Goal: Transaction & Acquisition: Register for event/course

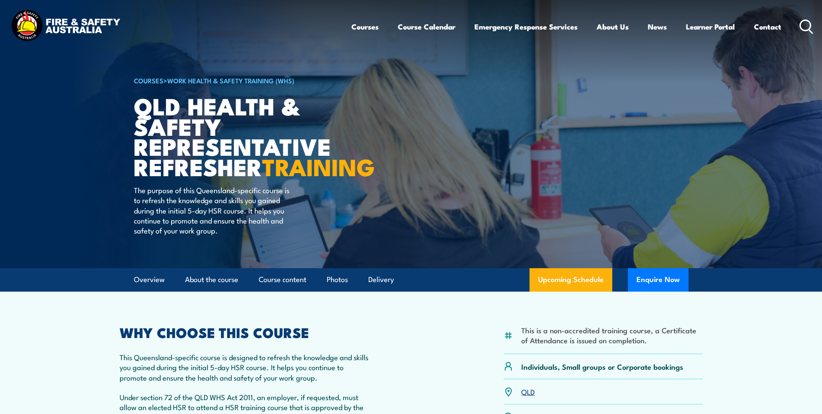
scroll to position [43, 0]
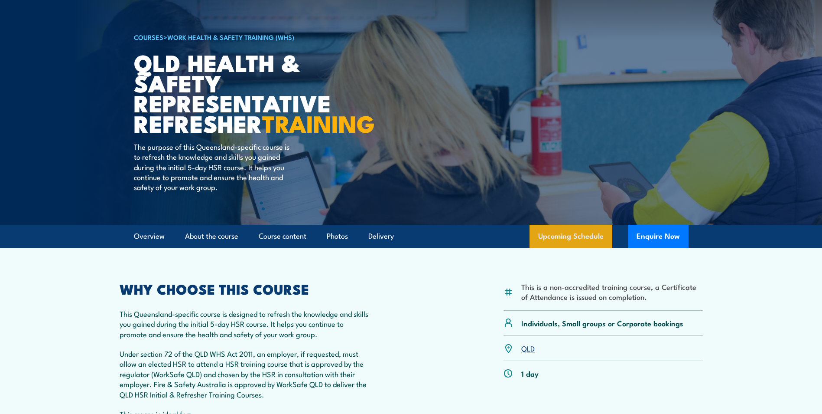
click at [576, 248] on link "Upcoming Schedule" at bounding box center [571, 236] width 83 height 23
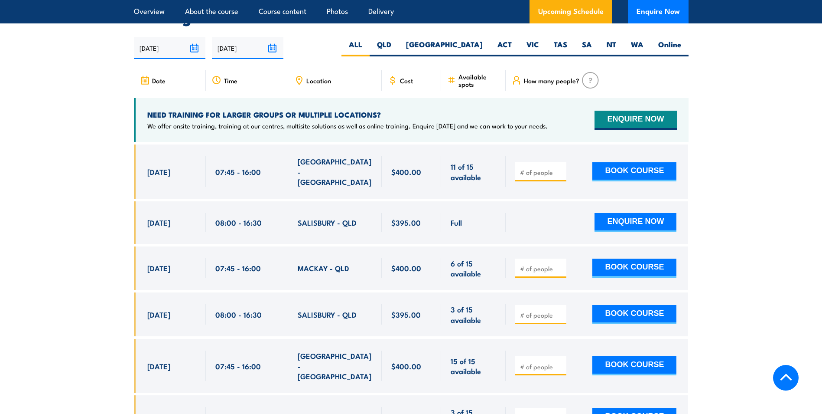
scroll to position [1520, 0]
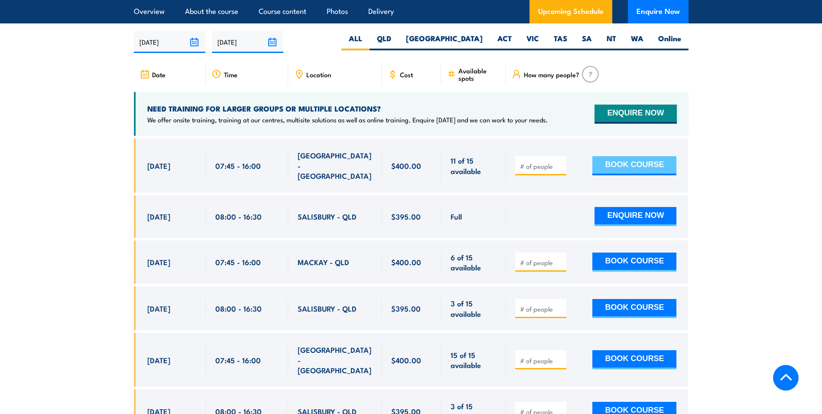
click at [635, 172] on button "BOOK COURSE" at bounding box center [635, 165] width 84 height 19
type input "1"
click at [560, 168] on input "1" at bounding box center [541, 166] width 43 height 9
click at [646, 172] on button "BOOK COURSE" at bounding box center [635, 165] width 84 height 19
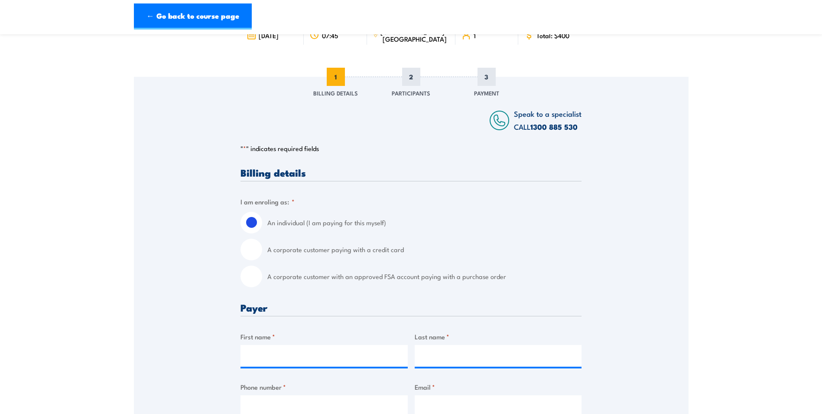
scroll to position [87, 0]
click at [251, 246] on input "A corporate customer paying with a credit card" at bounding box center [252, 249] width 22 height 22
radio input "true"
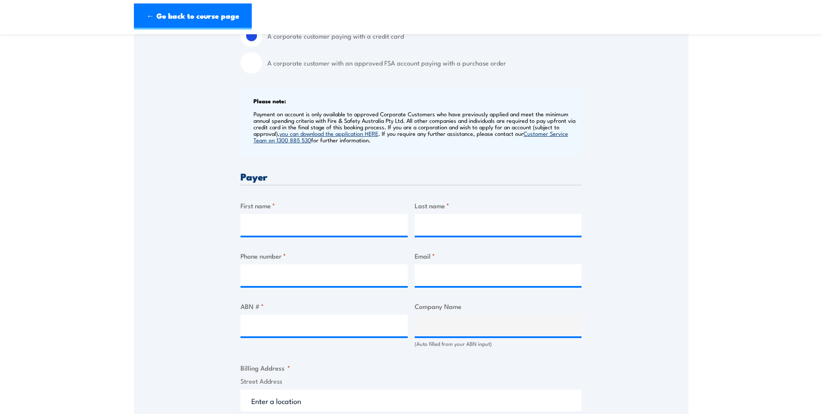
scroll to position [347, 0]
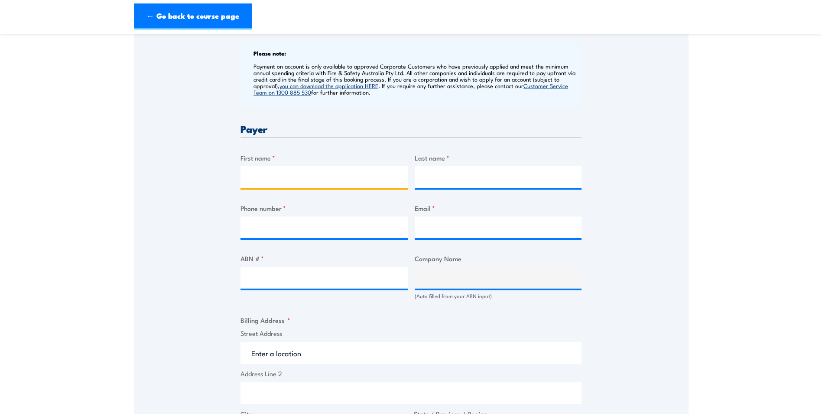
click at [298, 179] on input "First name *" at bounding box center [324, 177] width 167 height 22
type input "C"
type input "[PERSON_NAME]"
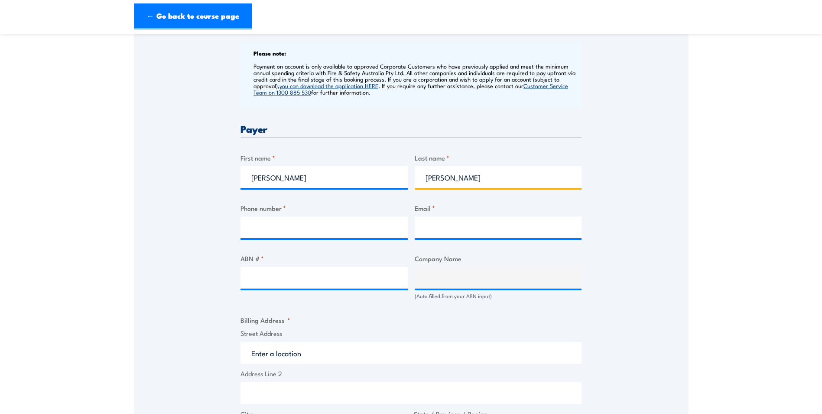
type input "[PERSON_NAME]"
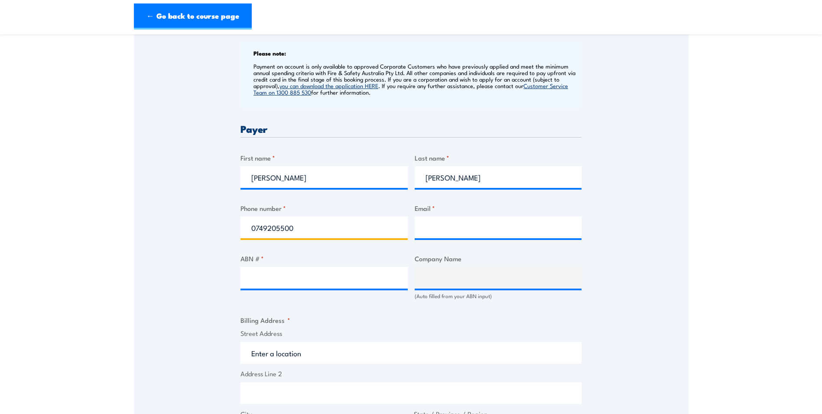
type input "0749205500"
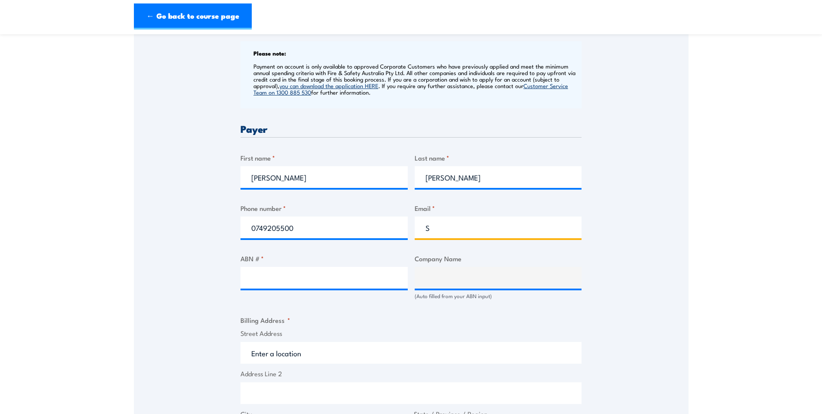
type input "[PERSON_NAME][EMAIL_ADDRESS][PERSON_NAME][DOMAIN_NAME]"
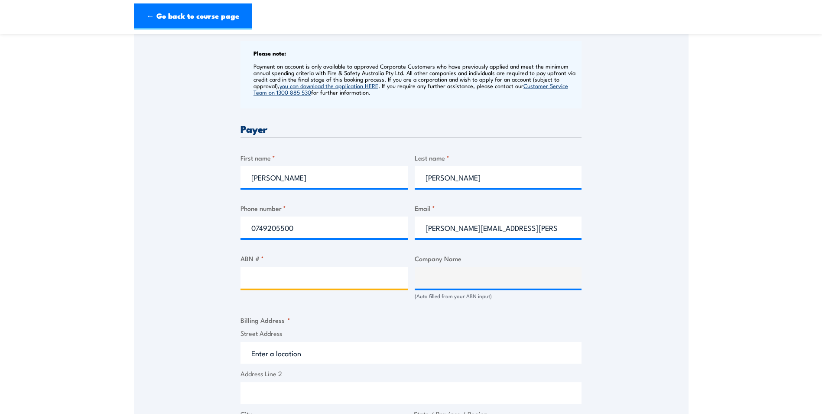
click at [314, 277] on input "ABN # *" at bounding box center [324, 278] width 167 height 22
type input "76874184685"
type input "CENTRAL QUEENSLAND HOSPITAL AND HEALTH SERVICE"
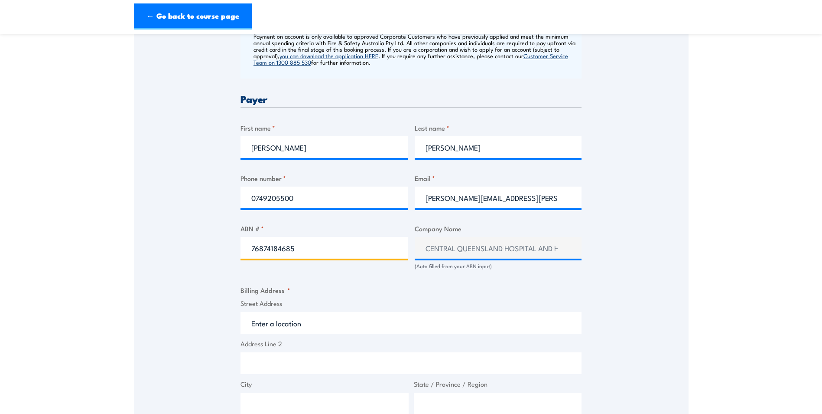
scroll to position [433, 0]
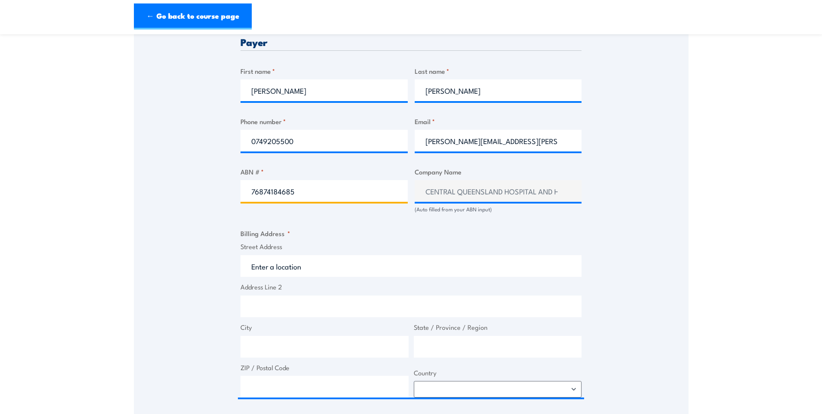
type input "76874184685"
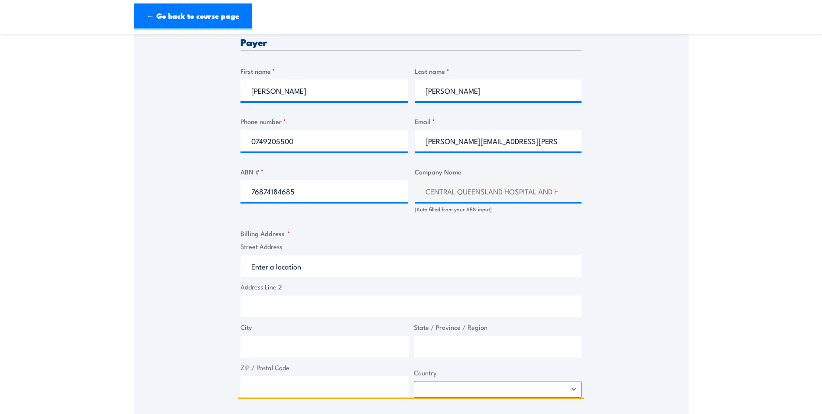
click at [299, 262] on input "Street Address" at bounding box center [411, 266] width 341 height 22
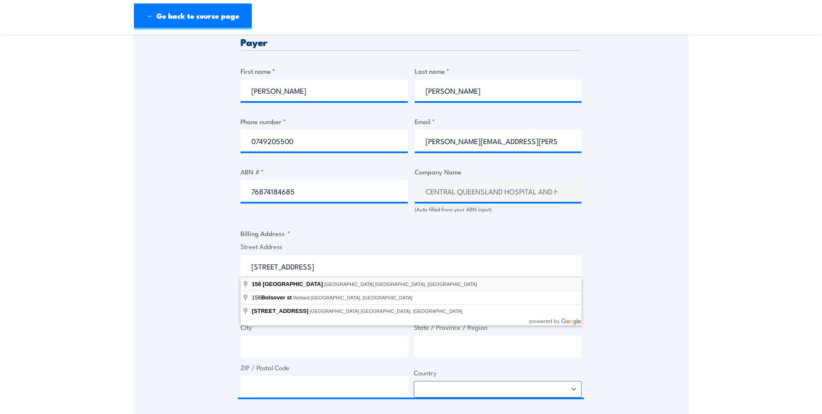
type input "[STREET_ADDRESS]"
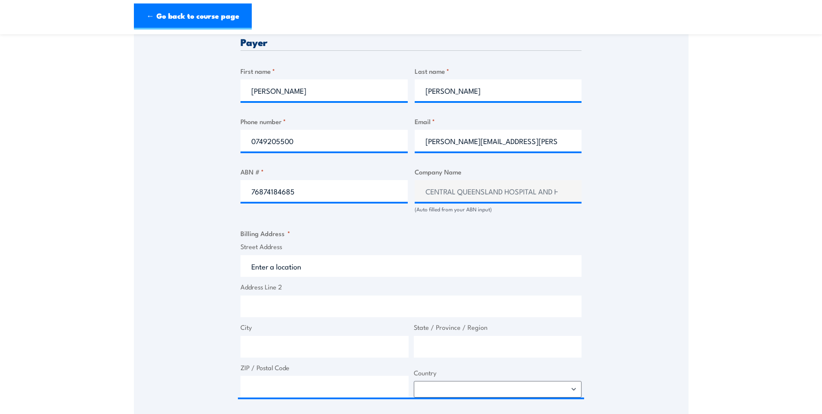
type input "[STREET_ADDRESS]"
type input "[GEOGRAPHIC_DATA]"
type input "4700"
select select "[GEOGRAPHIC_DATA]"
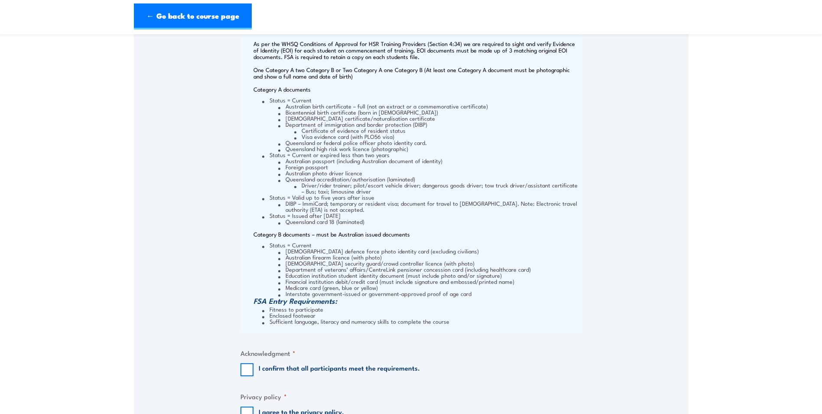
scroll to position [954, 0]
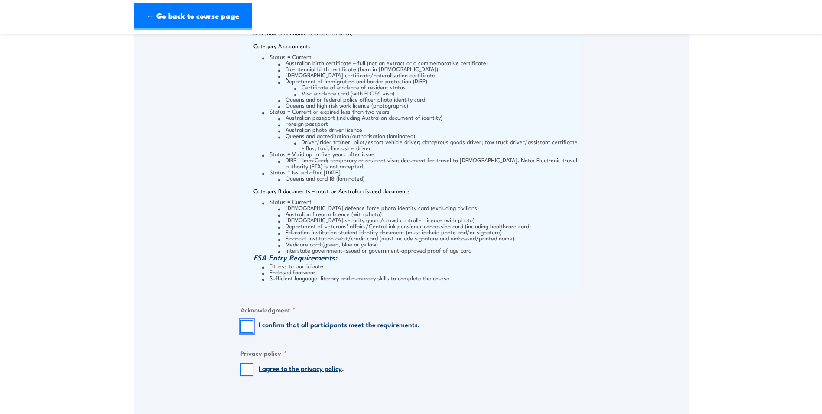
click at [246, 326] on input "I confirm that all participants meet the requirements." at bounding box center [247, 325] width 13 height 13
checkbox input "true"
drag, startPoint x: 249, startPoint y: 372, endPoint x: 298, endPoint y: 370, distance: 48.6
click at [249, 372] on input "I agree to the privacy policy ." at bounding box center [247, 369] width 13 height 13
checkbox input "true"
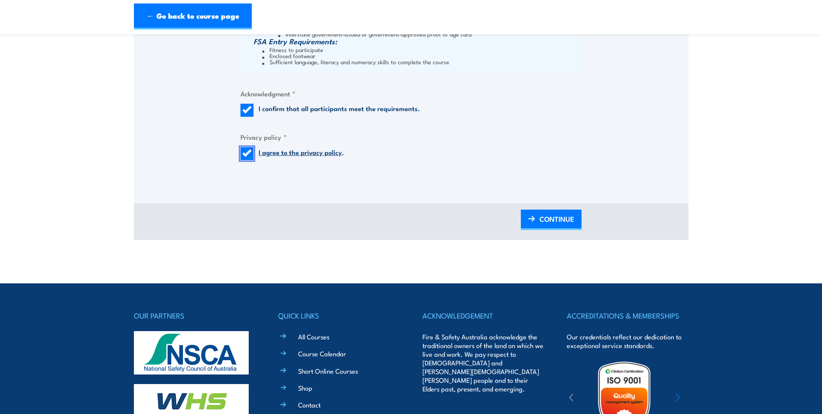
scroll to position [1170, 0]
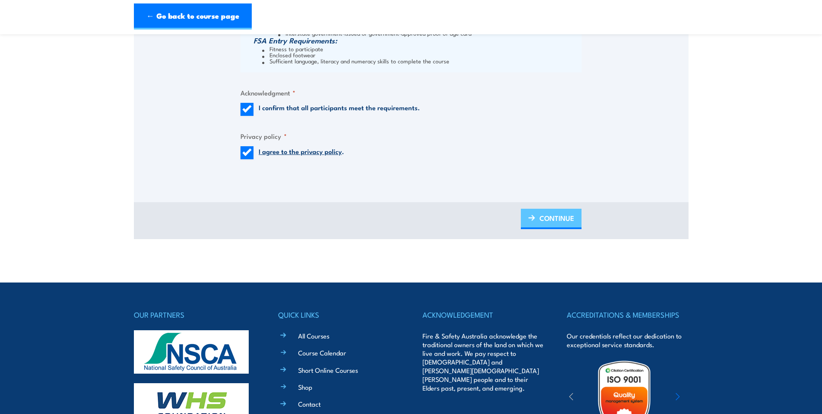
click at [553, 220] on span "CONTINUE" at bounding box center [557, 217] width 35 height 23
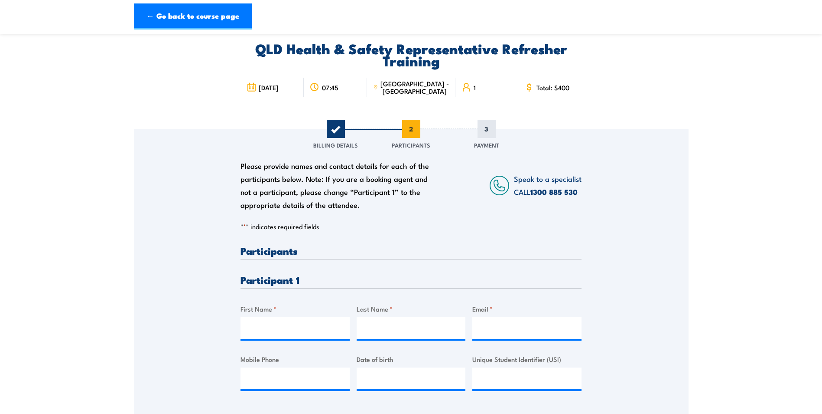
scroll to position [0, 0]
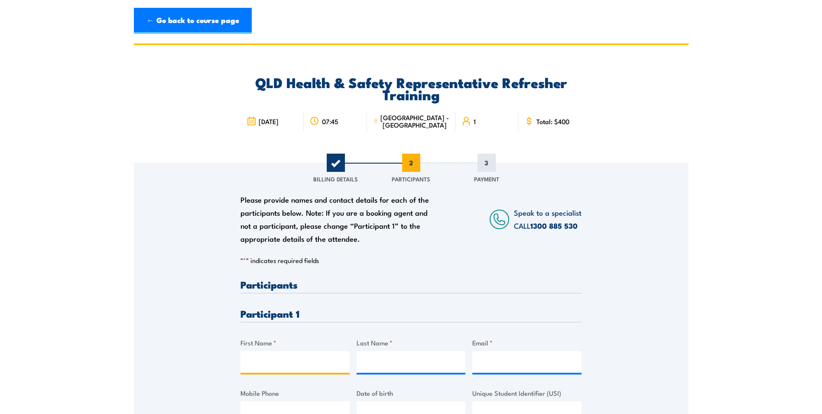
click at [299, 365] on input "First Name *" at bounding box center [295, 362] width 109 height 22
type input "[PERSON_NAME]"
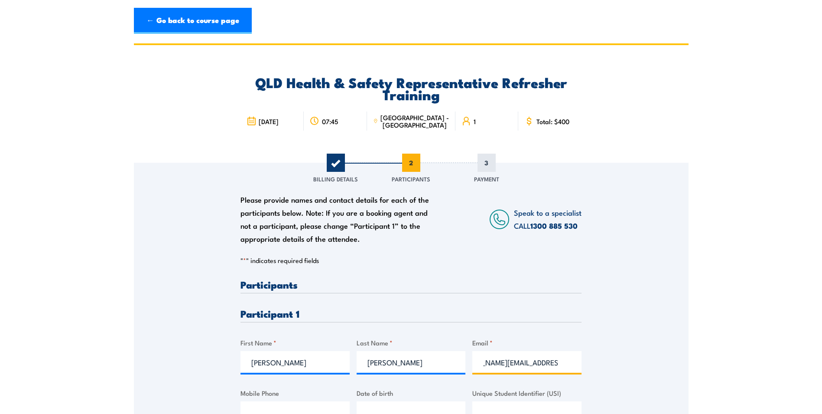
scroll to position [0, 39]
type input "[PERSON_NAME][EMAIL_ADDRESS][PERSON_NAME][DOMAIN_NAME]"
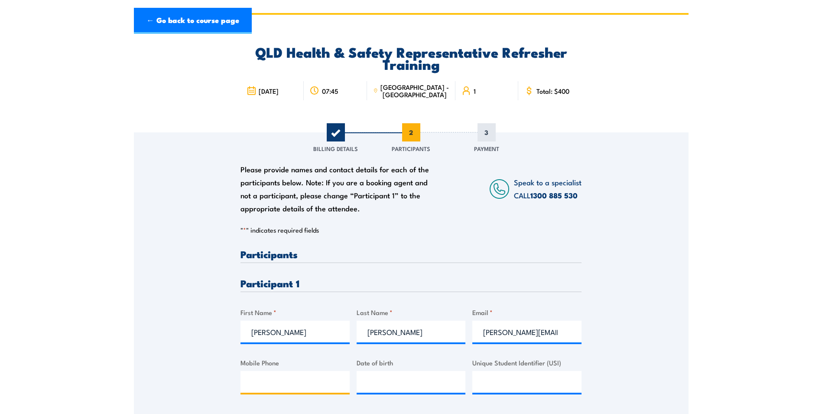
scroll to position [177, 0]
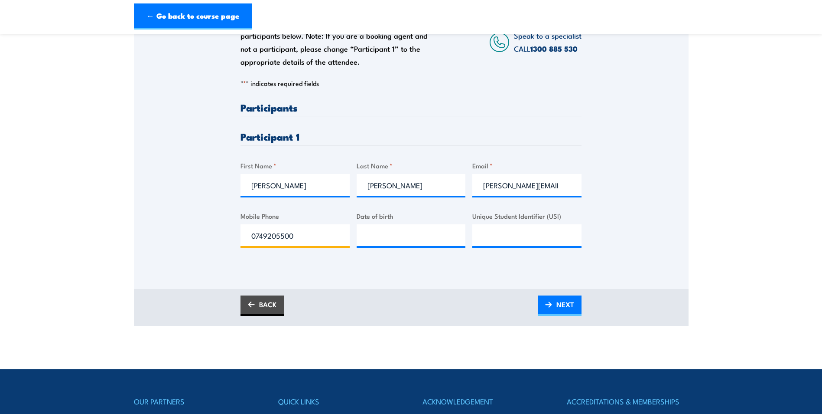
type input "0749205500"
type input "__/__/____"
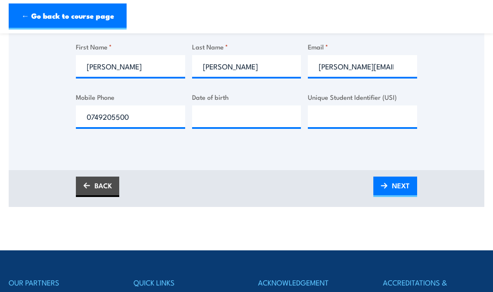
scroll to position [251, 0]
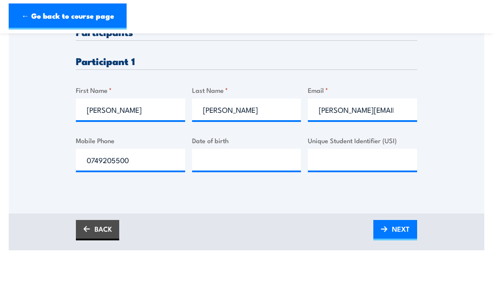
click at [407, 222] on span "NEXT" at bounding box center [401, 228] width 18 height 23
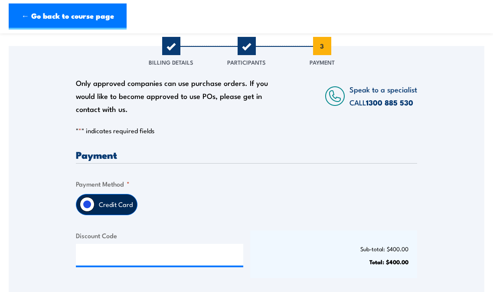
scroll to position [130, 0]
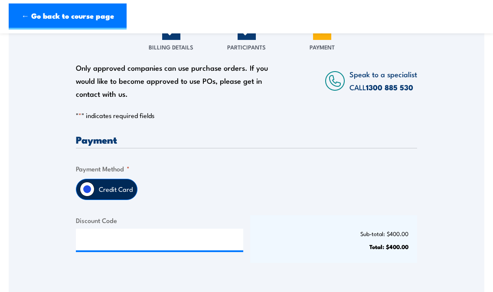
click at [111, 182] on label "Credit Card" at bounding box center [115, 189] width 42 height 20
click at [94, 182] on input "Credit Card" at bounding box center [87, 189] width 15 height 15
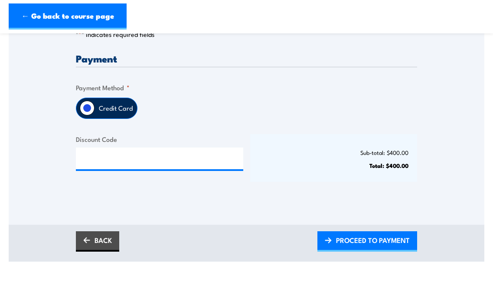
scroll to position [217, 0]
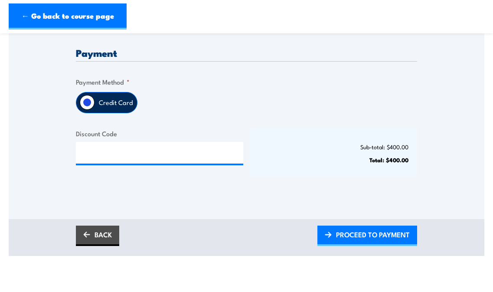
click at [371, 225] on span "PROCEED TO PAYMENT" at bounding box center [373, 234] width 74 height 23
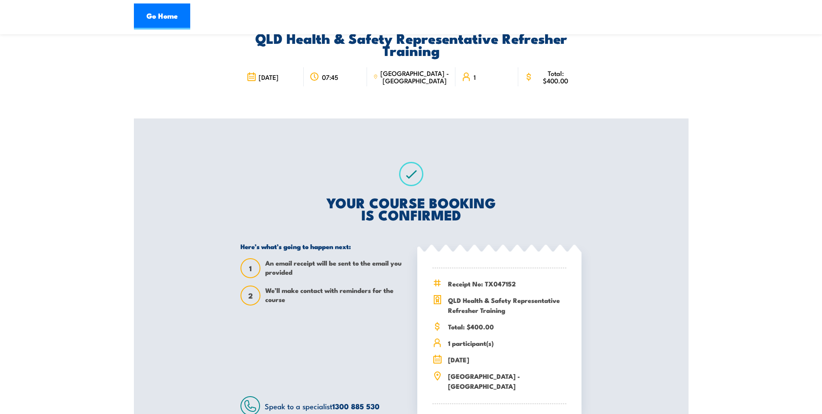
scroll to position [43, 0]
click at [71, 194] on section "QLD Health & Safety Representative Refresher Training 29 August 2025 07:45 1 IS…" at bounding box center [411, 229] width 822 height 459
